Goal: Task Accomplishment & Management: Manage account settings

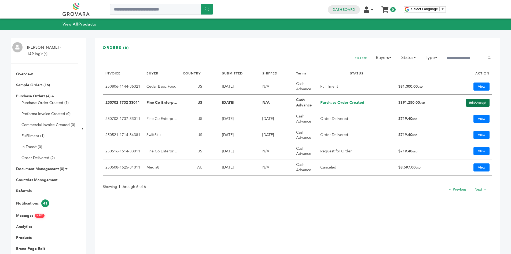
drag, startPoint x: 476, startPoint y: 98, endPoint x: 469, endPoint y: 102, distance: 8.4
click at [476, 98] on link "Edit/Accept" at bounding box center [478, 102] width 24 height 8
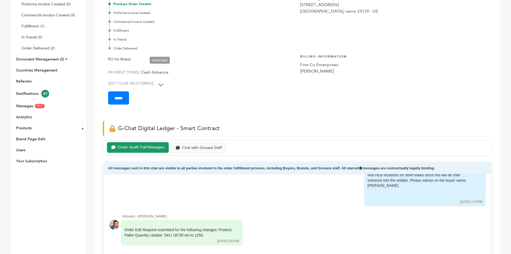
click at [161, 56] on span "PO for Brand Download" at bounding box center [141, 59] width 67 height 9
click at [160, 58] on link "Download" at bounding box center [160, 60] width 20 height 7
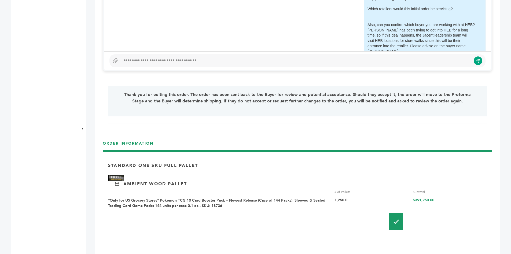
scroll to position [456, 0]
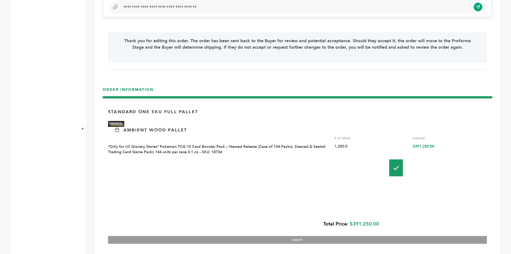
drag, startPoint x: 430, startPoint y: 150, endPoint x: 407, endPoint y: 151, distance: 23.1
click at [407, 151] on div "# of Pallets Subtotal *Only for US Grocery Stores* Pokemon TCG 10 Card Booster …" at bounding box center [297, 144] width 379 height 19
click at [413, 152] on div "$391,250.00" at bounding box center [450, 149] width 74 height 10
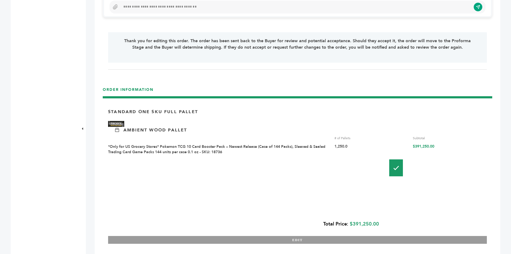
click at [423, 152] on div "$391,250.00" at bounding box center [450, 149] width 74 height 10
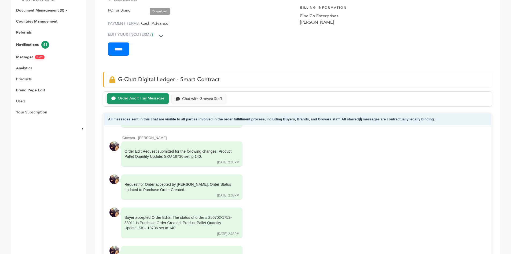
scroll to position [107, 0]
